Goal: Find specific page/section: Find specific page/section

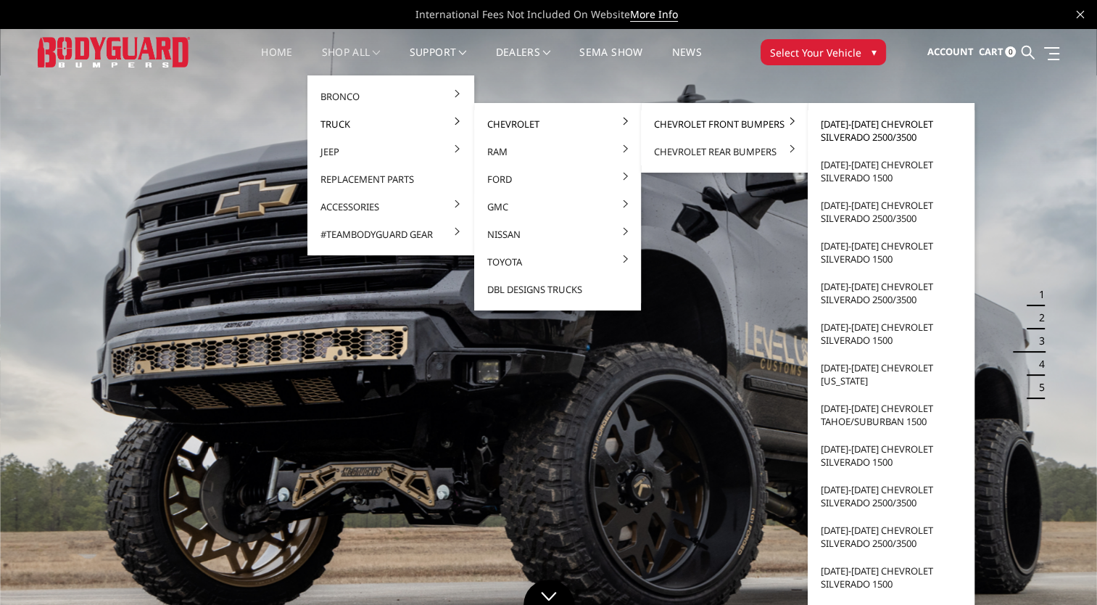
click at [898, 135] on link "[DATE]-[DATE] Chevrolet Silverado 2500/3500" at bounding box center [891, 130] width 155 height 41
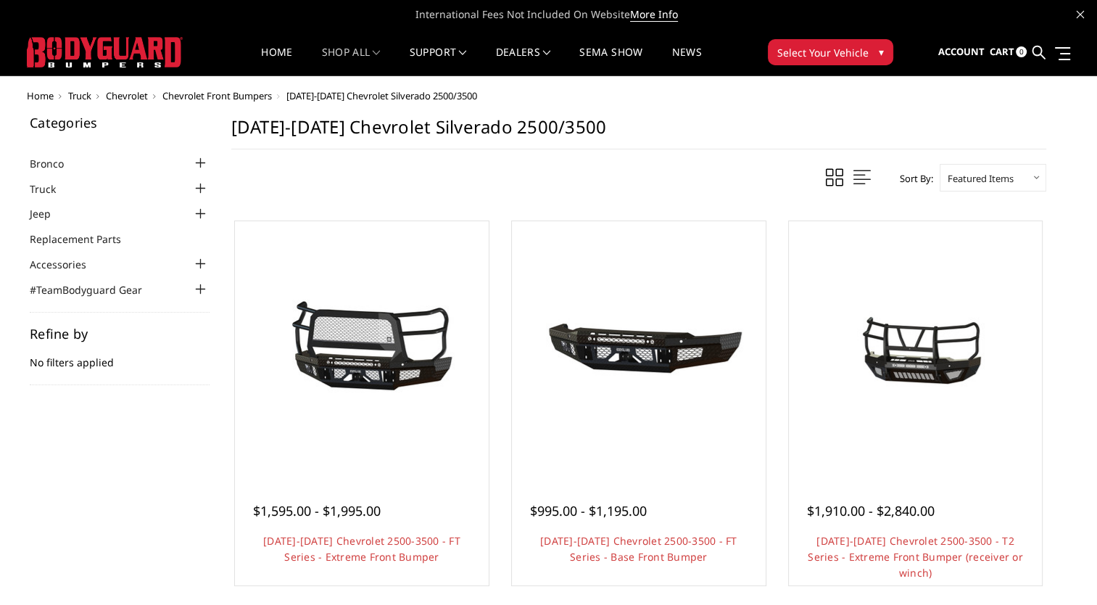
click at [197, 190] on div at bounding box center [200, 188] width 17 height 17
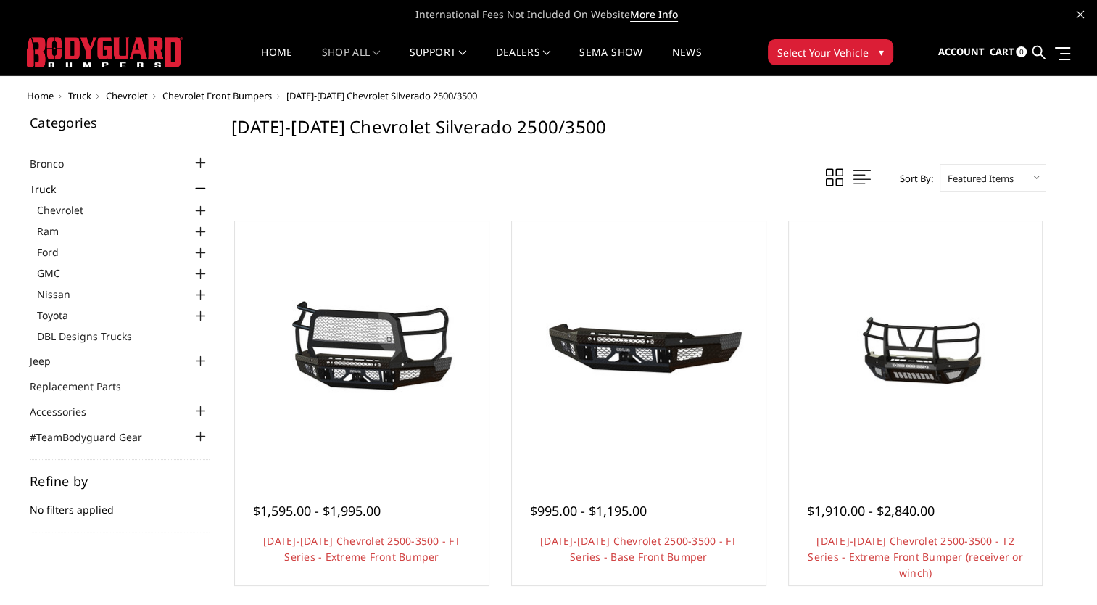
click at [200, 212] on div at bounding box center [200, 210] width 17 height 17
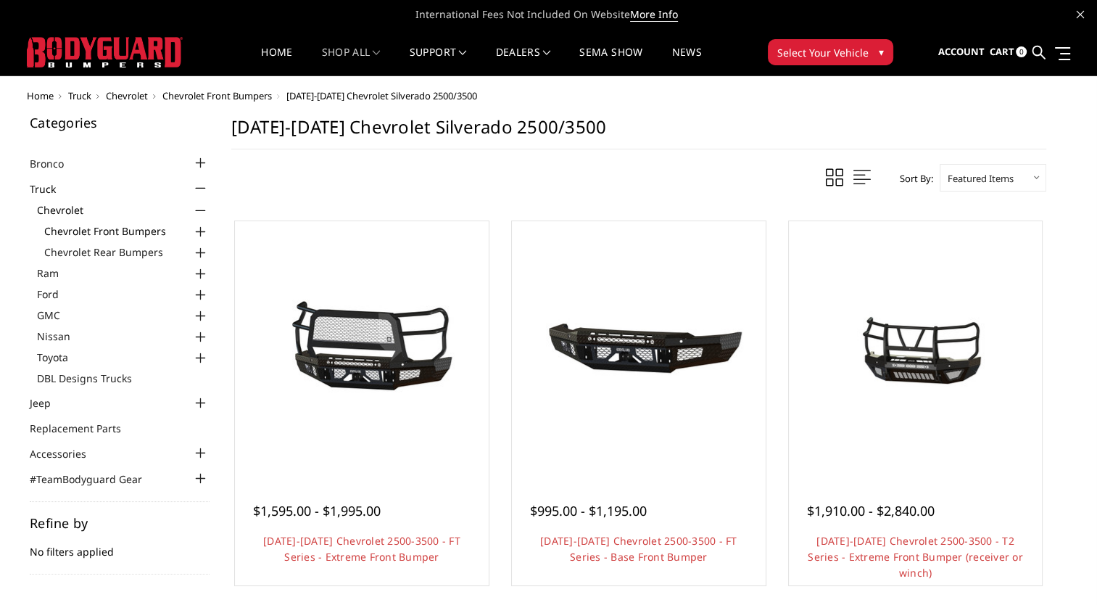
click at [137, 231] on link "Chevrolet Front Bumpers" at bounding box center [126, 230] width 165 height 15
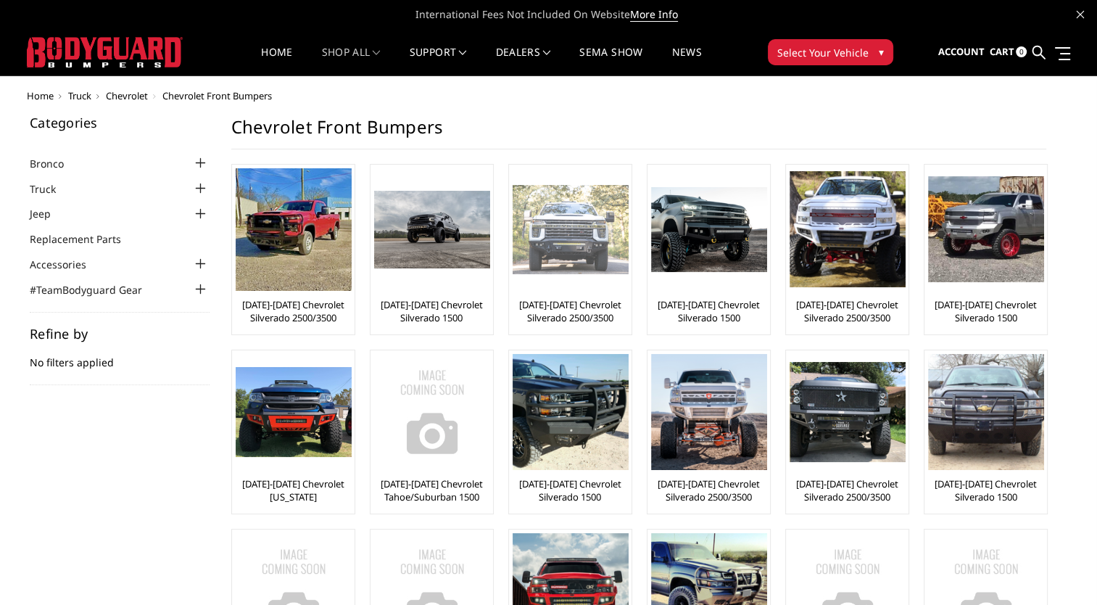
click at [569, 244] on img at bounding box center [571, 229] width 116 height 89
